Goal: Task Accomplishment & Management: Use online tool/utility

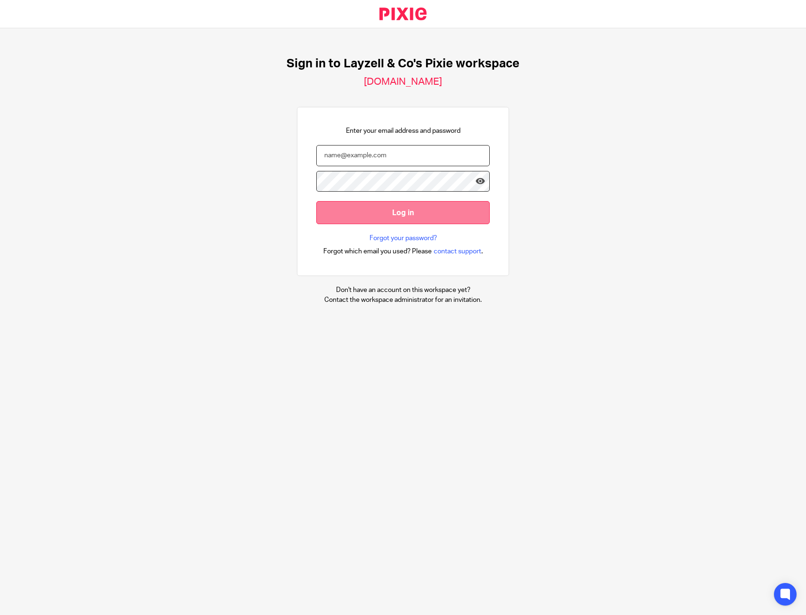
type input "tom@layzellandco.com"
click at [395, 215] on input "Log in" at bounding box center [402, 212] width 173 height 23
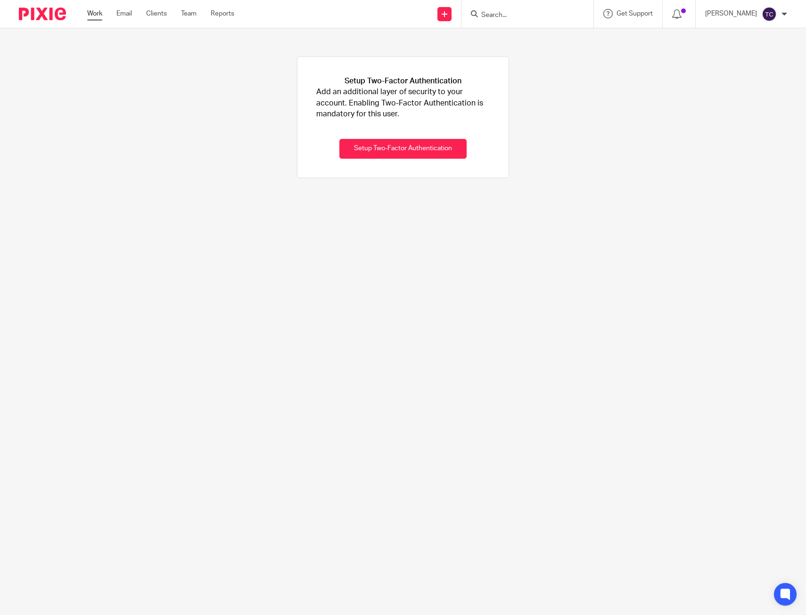
click at [97, 17] on link "Work" at bounding box center [94, 13] width 15 height 9
